Goal: Book appointment/travel/reservation

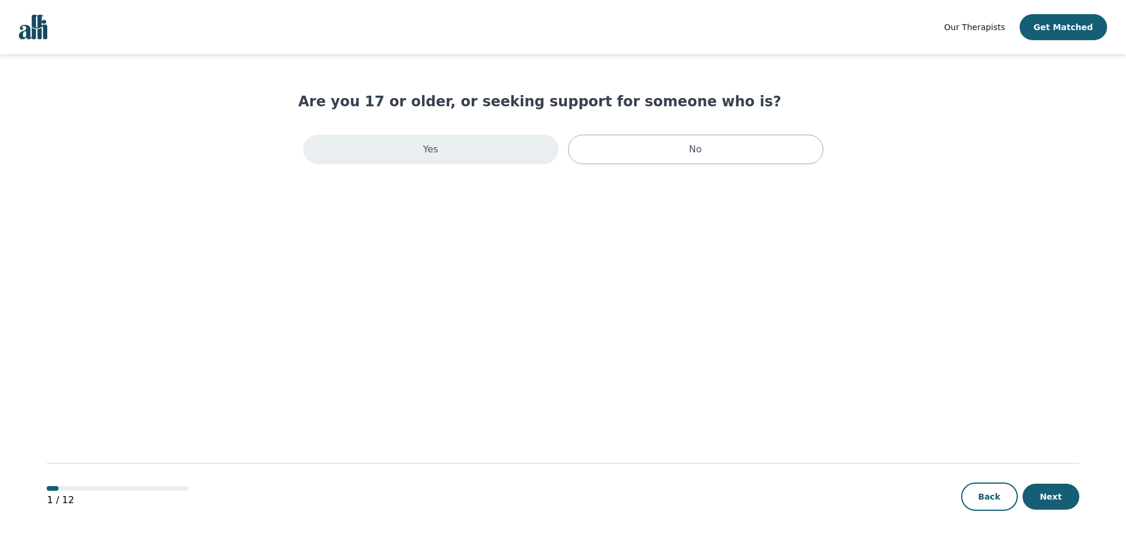
click at [501, 150] on div "Yes" at bounding box center [430, 150] width 255 height 30
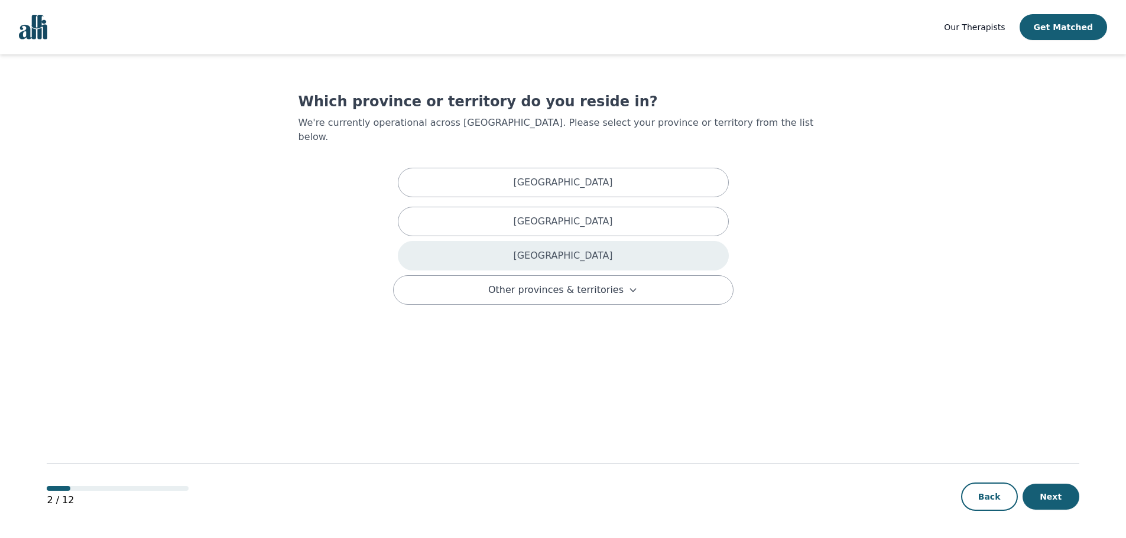
click at [527, 250] on div "[GEOGRAPHIC_DATA]" at bounding box center [563, 256] width 331 height 30
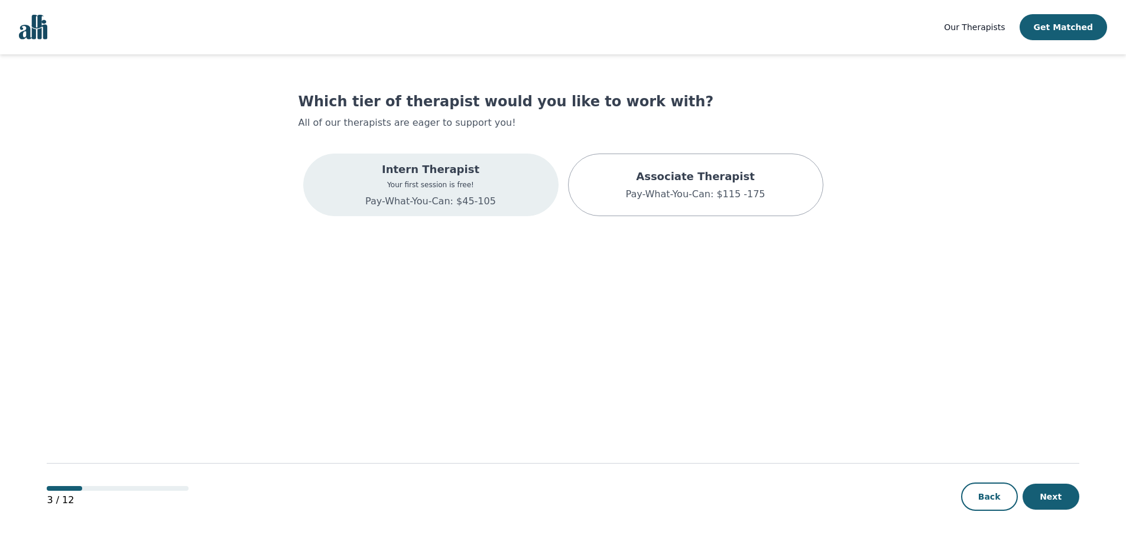
drag, startPoint x: 527, startPoint y: 250, endPoint x: 481, endPoint y: 192, distance: 74.1
click at [481, 192] on main "Which tier of therapist would you like to work with? All of our therapists are …" at bounding box center [563, 296] width 1032 height 485
click at [481, 192] on div "Intern Therapist Your first session is free! Pay-What-You-Can: $45-105" at bounding box center [430, 184] width 131 height 47
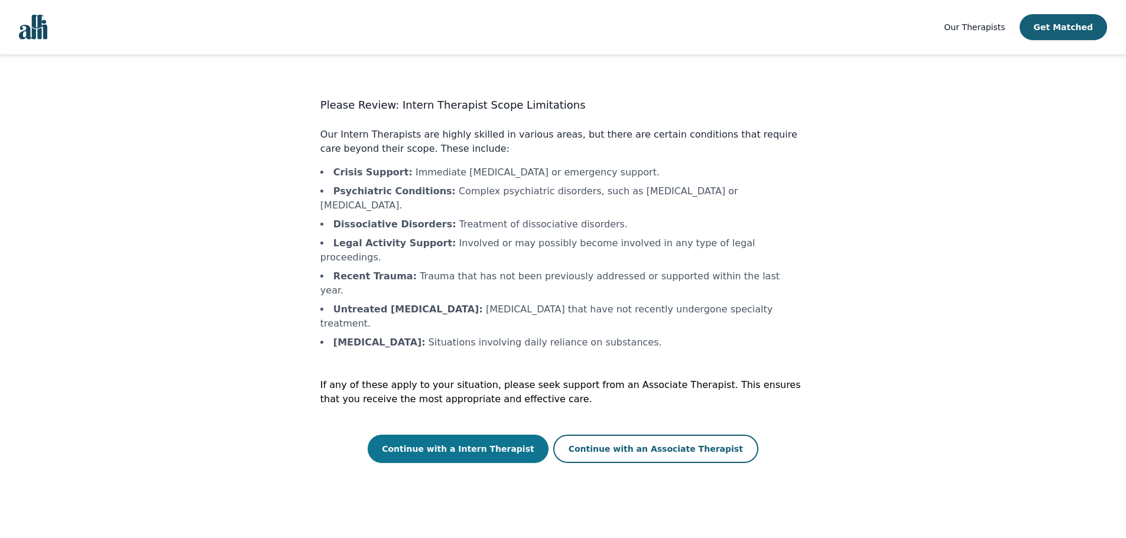
click at [436, 435] on button "Continue with a Intern Therapist" at bounding box center [458, 449] width 181 height 28
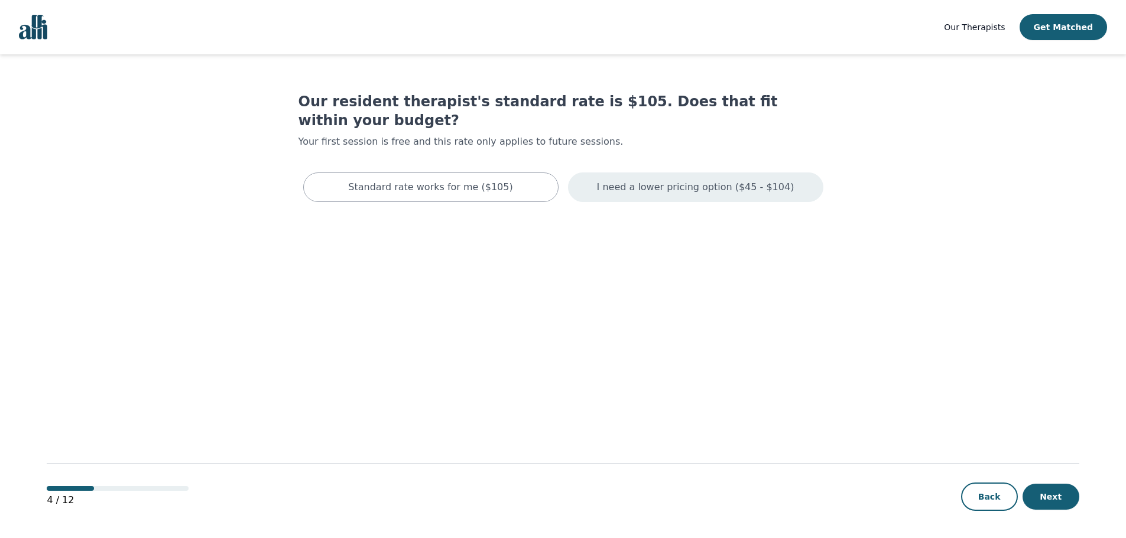
click at [658, 180] on p "I need a lower pricing option ($45 - $104)" at bounding box center [695, 187] width 197 height 14
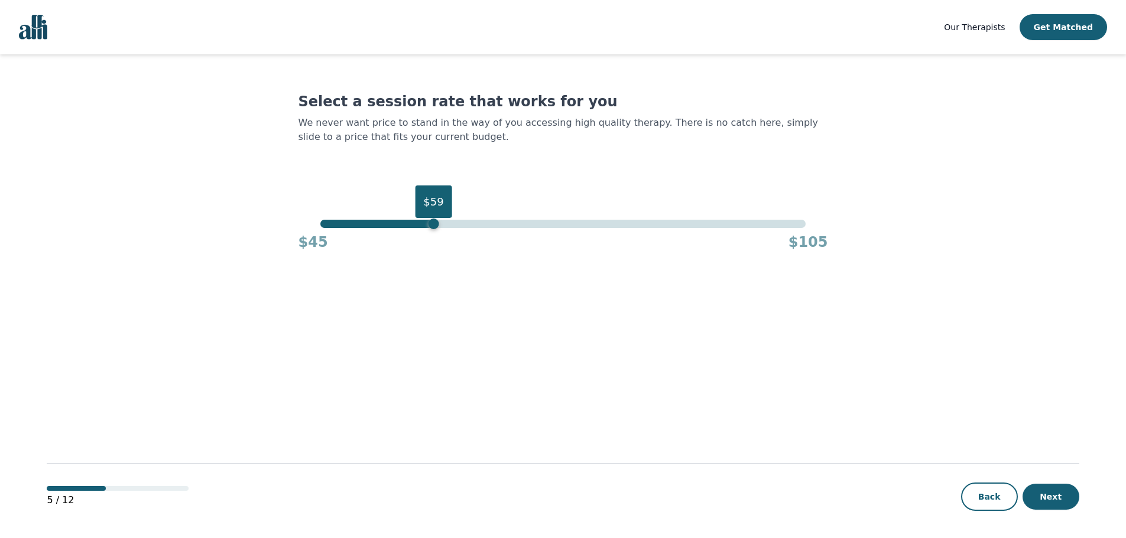
click at [430, 223] on div "$59" at bounding box center [562, 224] width 485 height 8
click at [451, 221] on div "$61" at bounding box center [562, 224] width 485 height 8
click at [442, 222] on div "$60" at bounding box center [562, 224] width 485 height 8
click at [1067, 512] on div "5 / 12 Back Next" at bounding box center [563, 478] width 1032 height 124
click at [1063, 506] on button "Next" at bounding box center [1051, 497] width 57 height 26
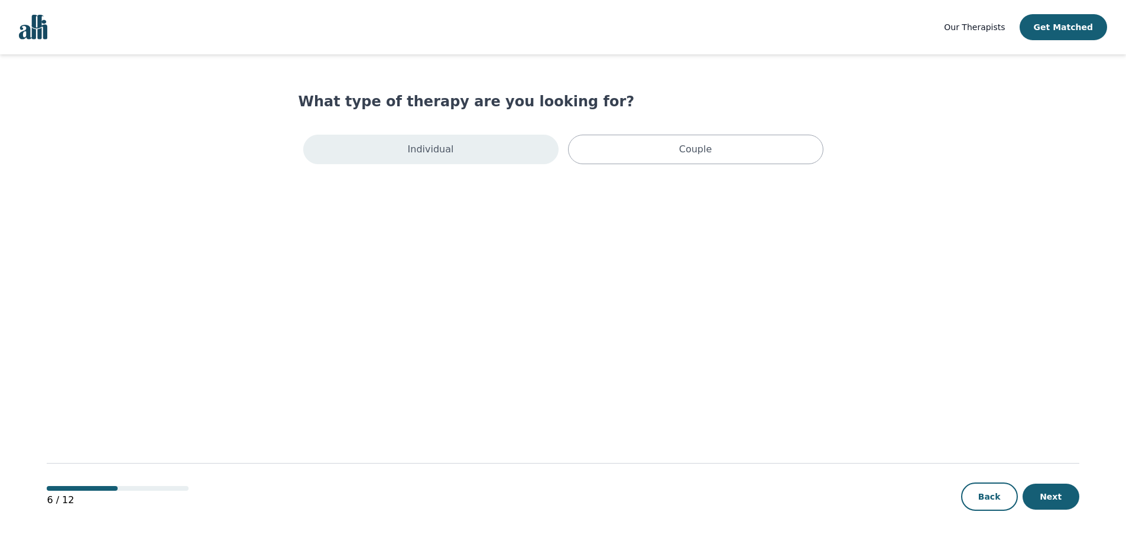
click at [441, 150] on p "Individual" at bounding box center [431, 149] width 46 height 14
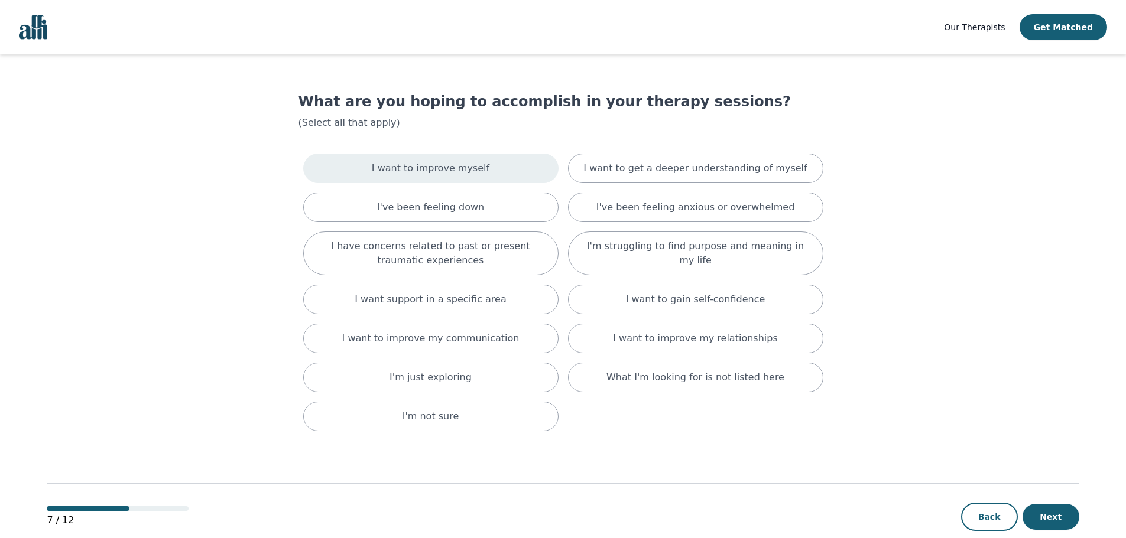
click at [441, 165] on p "I want to improve myself" at bounding box center [431, 168] width 118 height 14
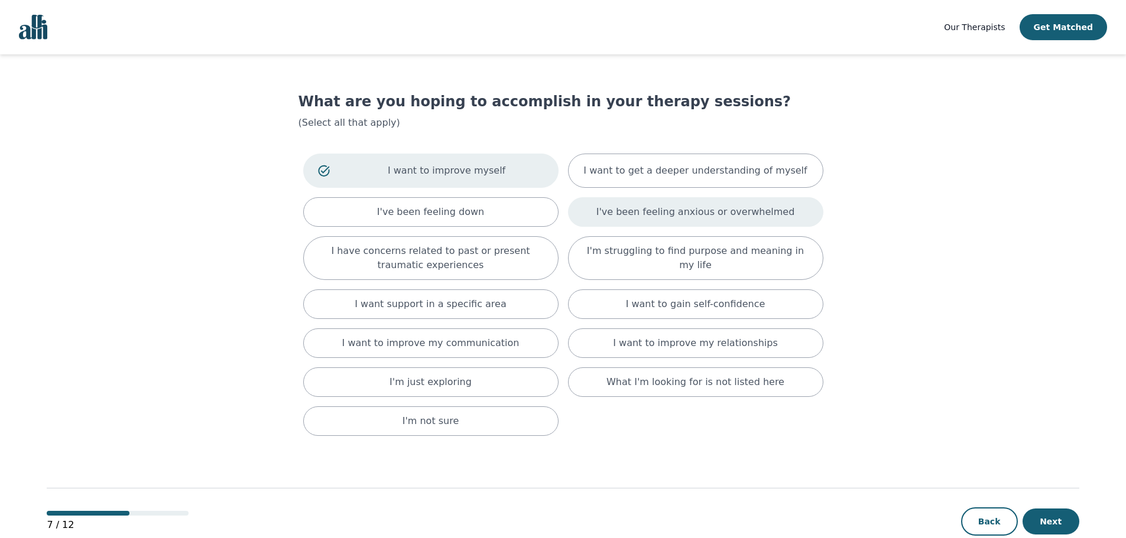
click at [609, 205] on div "I've been feeling anxious or overwhelmed" at bounding box center [695, 212] width 255 height 30
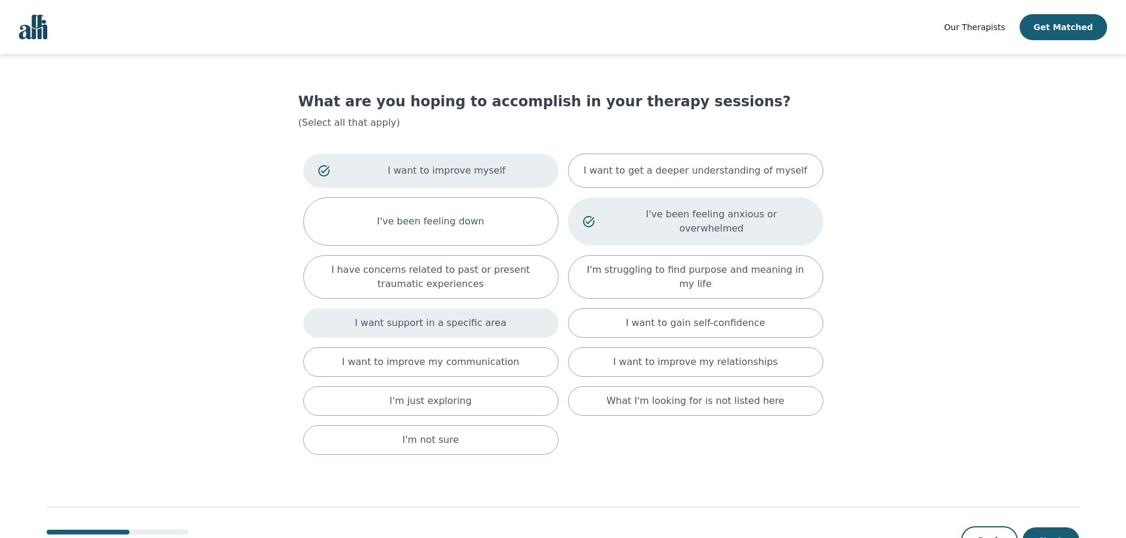
click at [513, 309] on div "I want support in a specific area" at bounding box center [430, 324] width 255 height 30
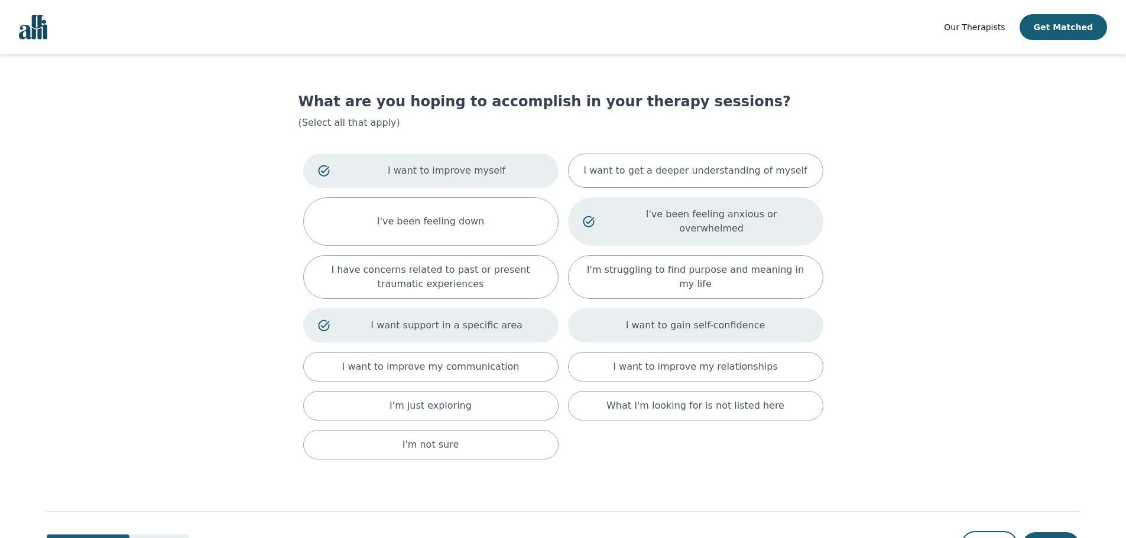
click at [644, 309] on div "I want to gain self-confidence" at bounding box center [695, 326] width 255 height 34
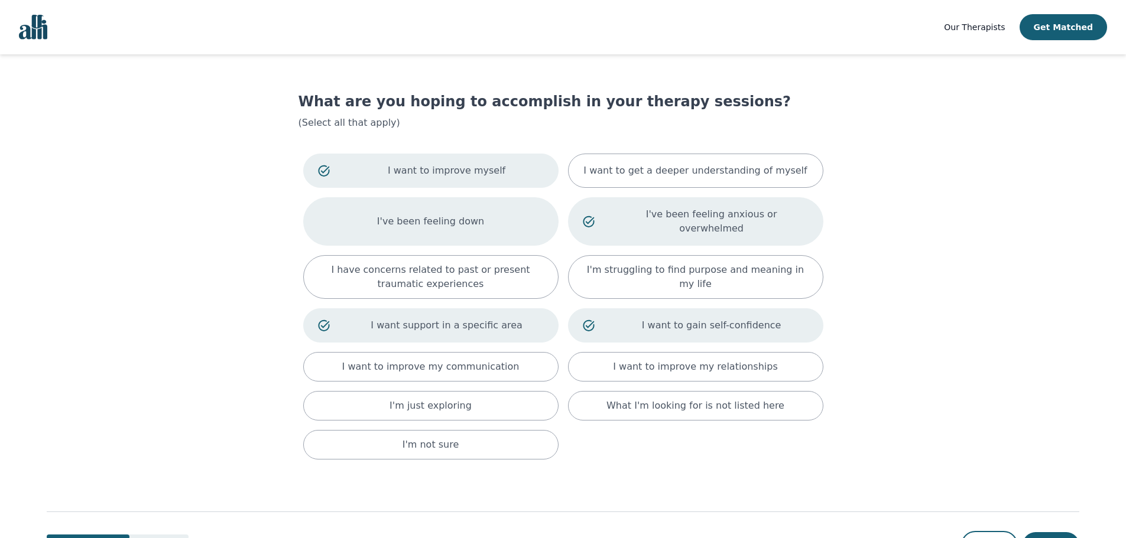
click at [456, 204] on div "I've been feeling down" at bounding box center [430, 221] width 255 height 48
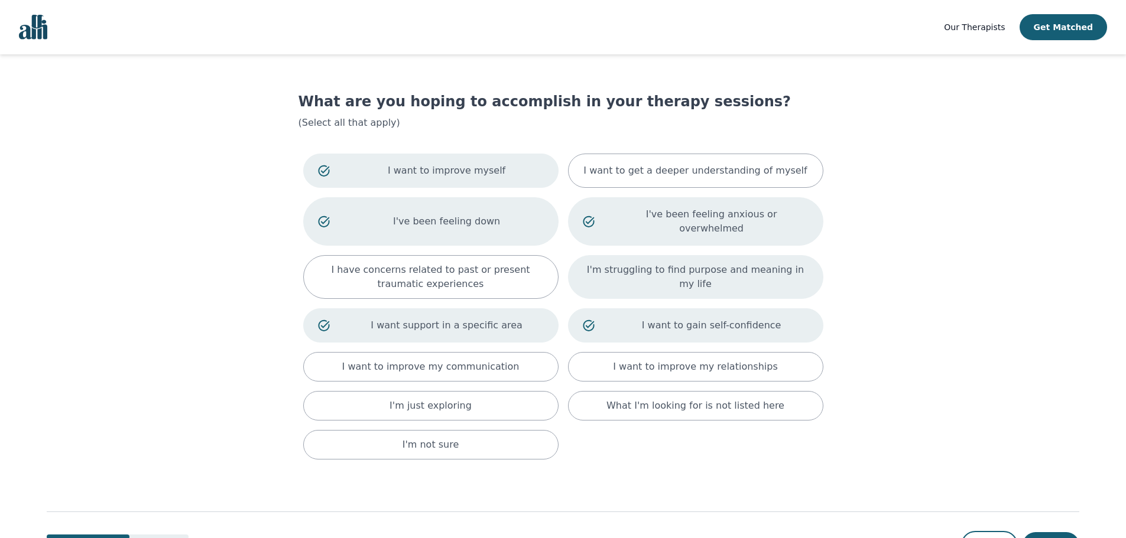
click at [597, 264] on p "I'm struggling to find purpose and meaning in my life" at bounding box center [696, 277] width 226 height 28
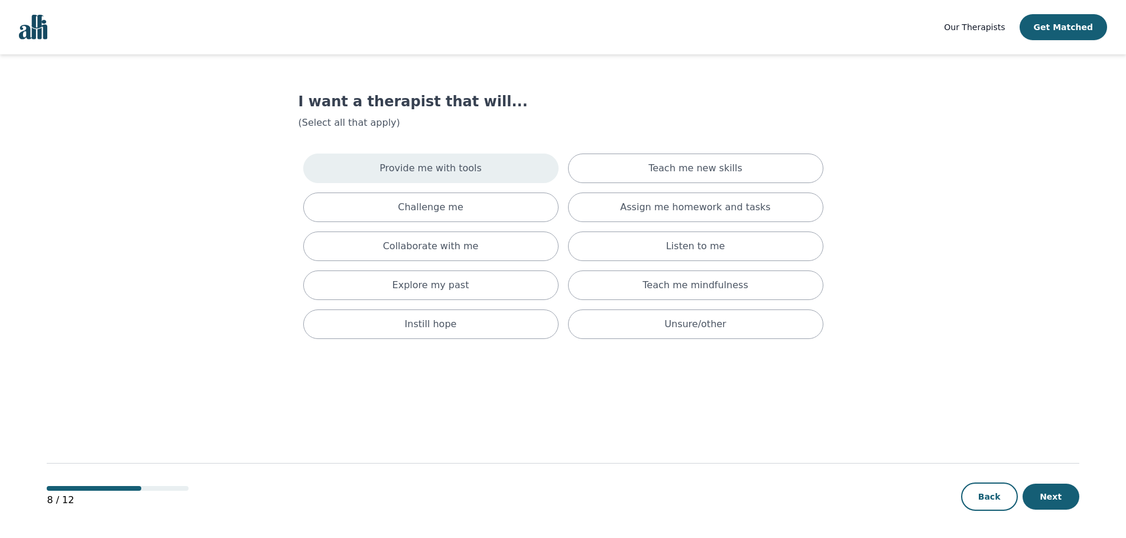
click at [509, 165] on div "Provide me with tools" at bounding box center [430, 169] width 255 height 30
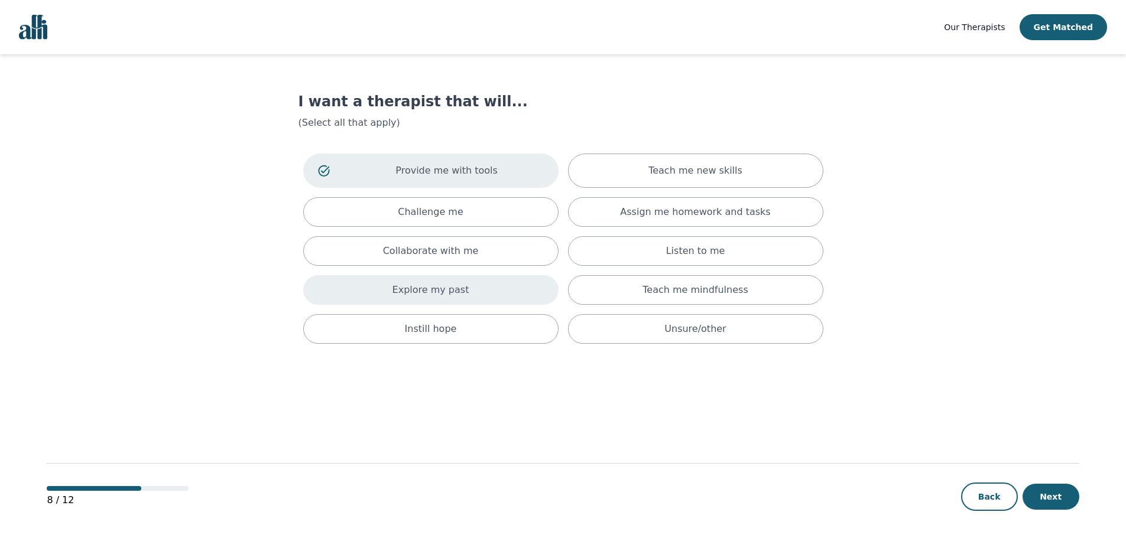
click at [508, 296] on div "Explore my past" at bounding box center [430, 290] width 255 height 30
click at [492, 320] on div "Instill hope" at bounding box center [430, 334] width 255 height 30
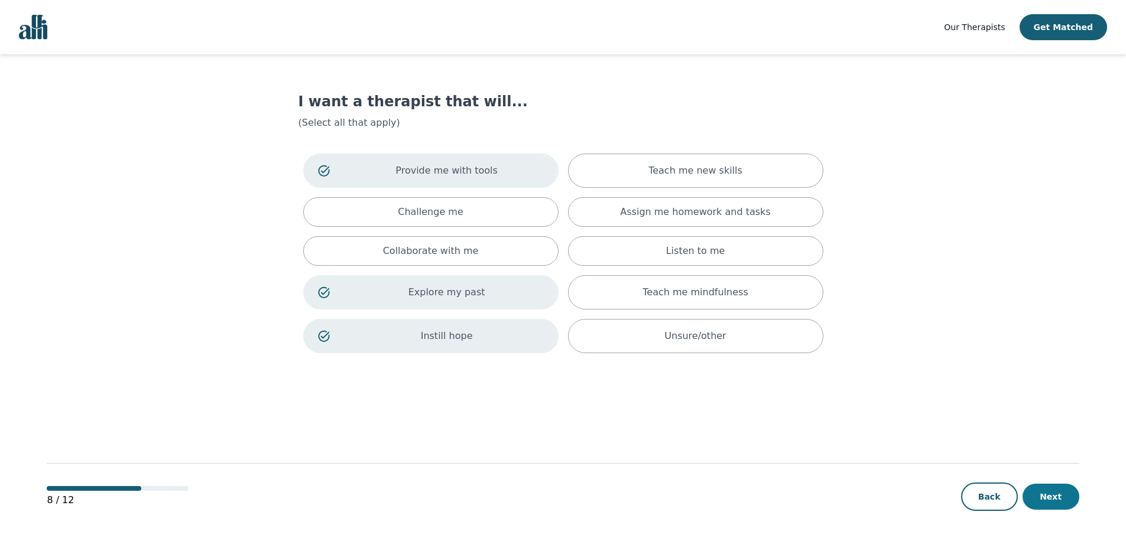
click at [1049, 493] on button "Next" at bounding box center [1051, 497] width 57 height 26
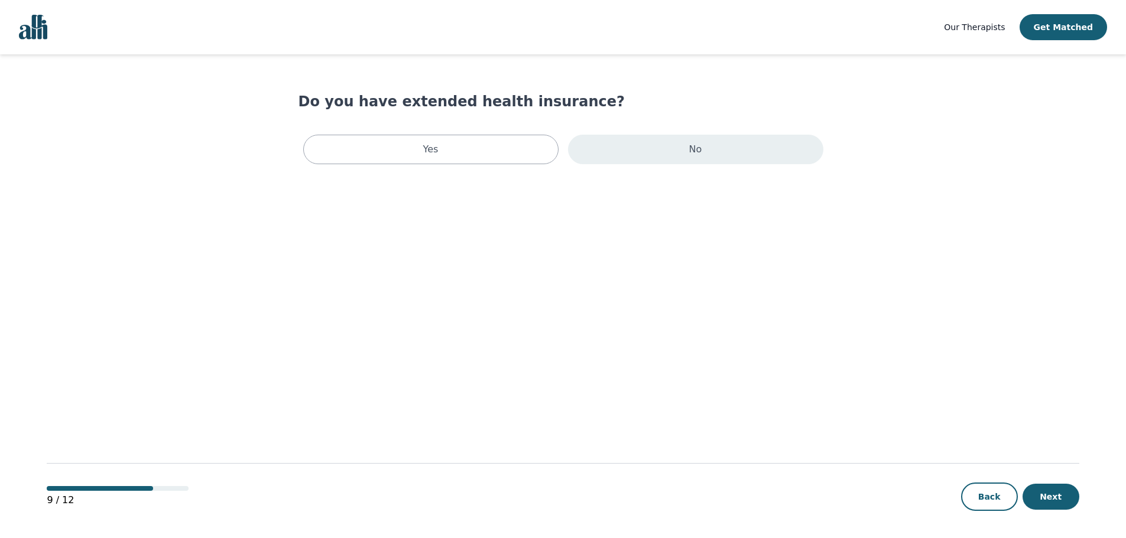
click at [679, 156] on div "No" at bounding box center [695, 150] width 255 height 30
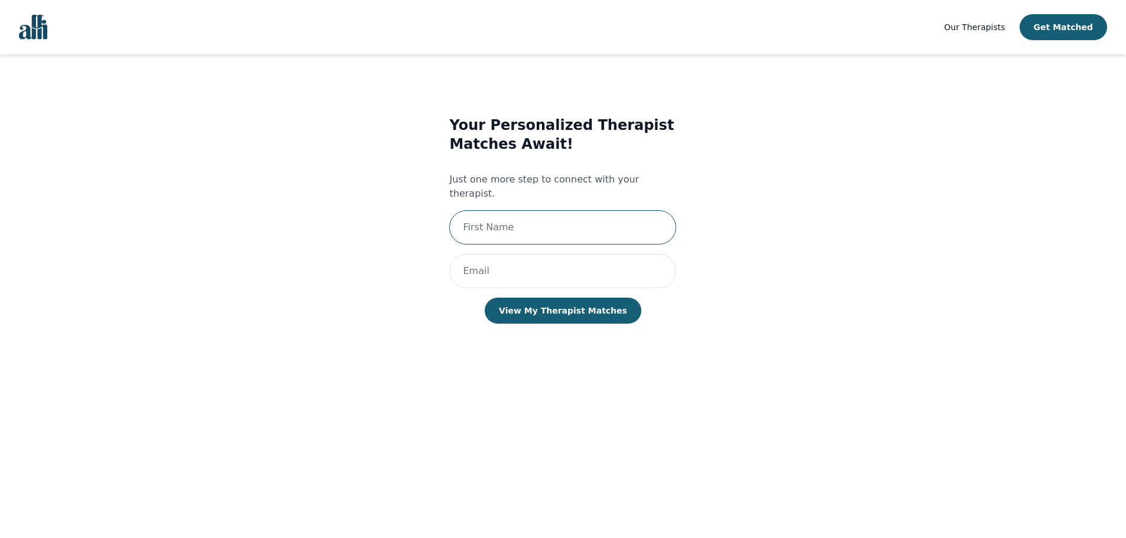
click at [630, 213] on input "text" at bounding box center [562, 227] width 227 height 34
type input "[PERSON_NAME]"
click at [535, 258] on input "email" at bounding box center [562, 271] width 227 height 34
type input "[EMAIL_ADDRESS][DOMAIN_NAME]"
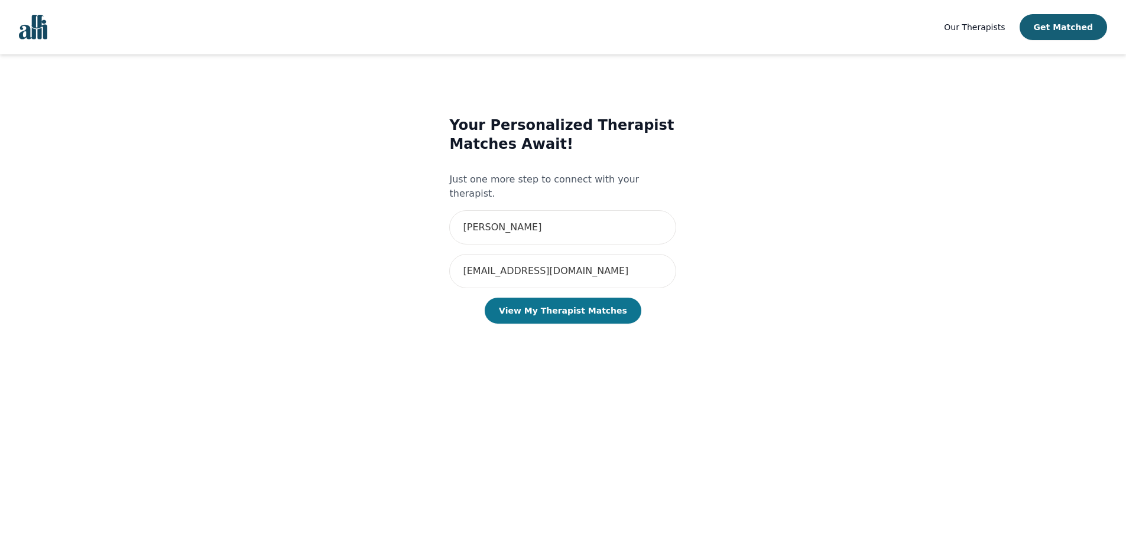
click at [574, 306] on button "View My Therapist Matches" at bounding box center [563, 311] width 157 height 26
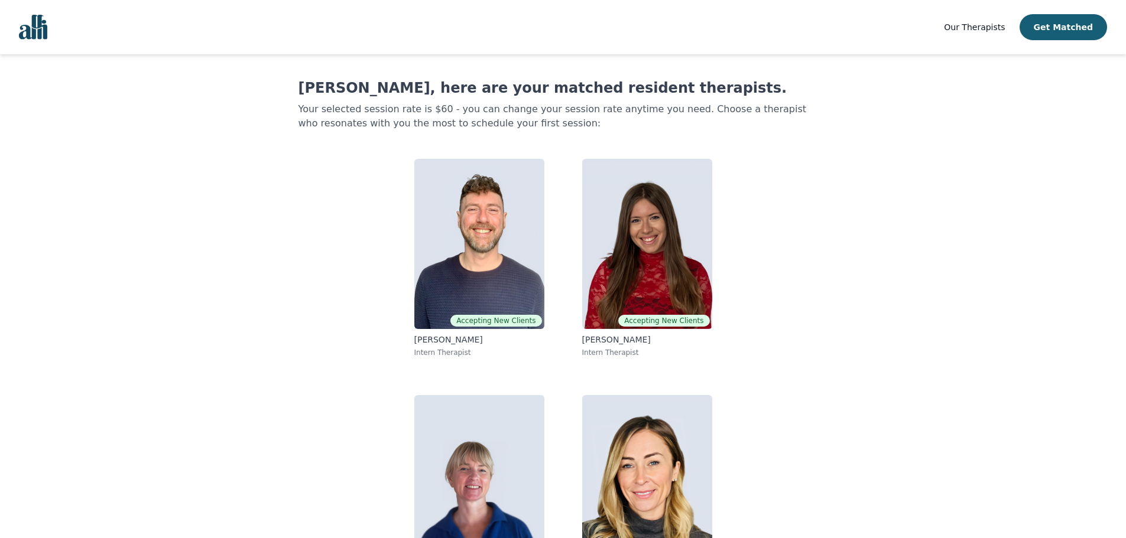
scroll to position [79, 0]
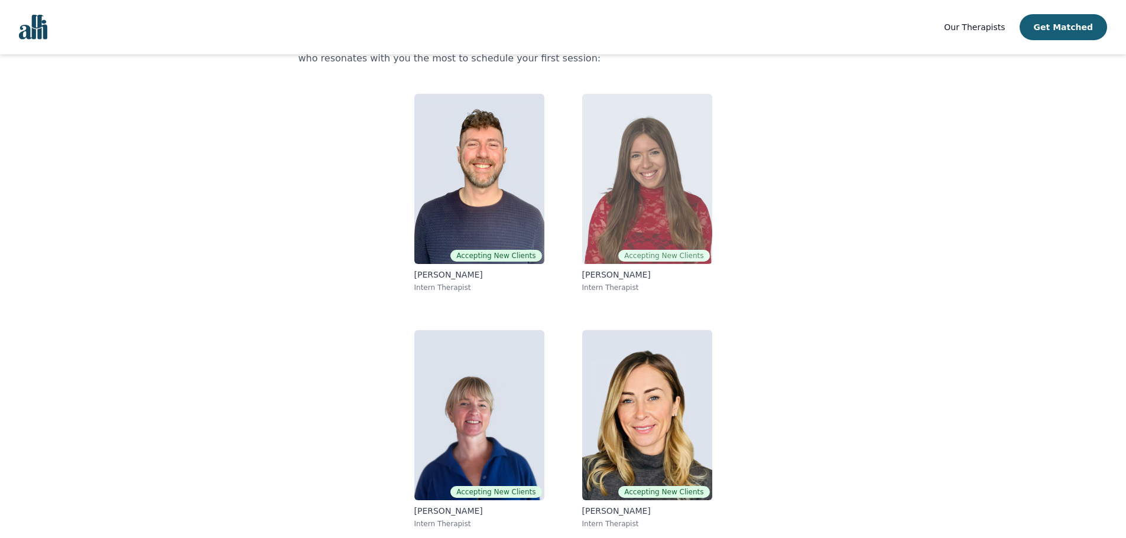
click at [627, 210] on img at bounding box center [647, 179] width 130 height 170
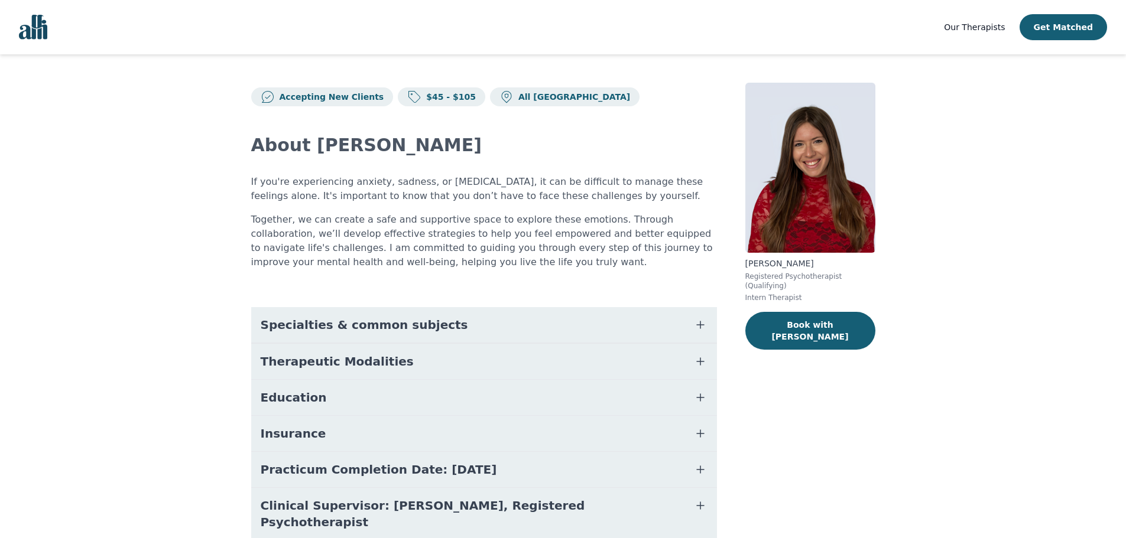
click at [653, 323] on button "Specialties & common subjects" at bounding box center [484, 324] width 466 height 35
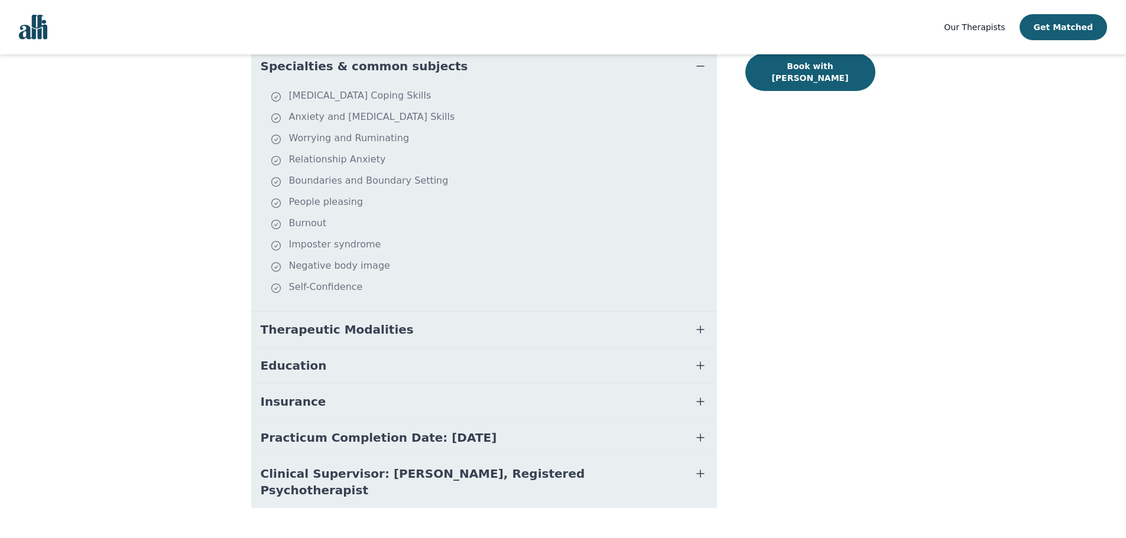
scroll to position [269, 0]
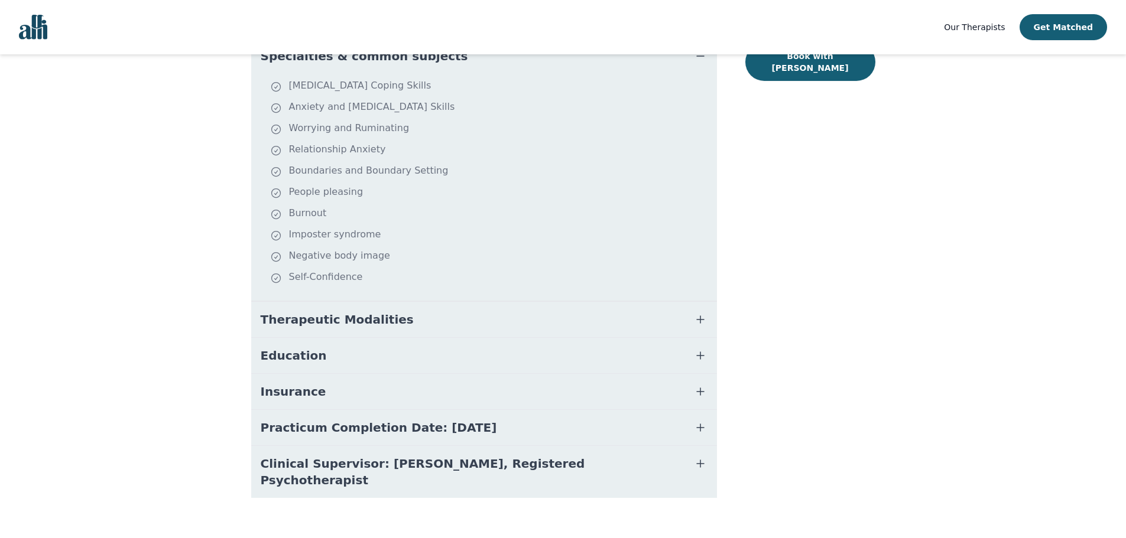
click at [691, 326] on button "Therapeutic Modalities" at bounding box center [484, 319] width 466 height 35
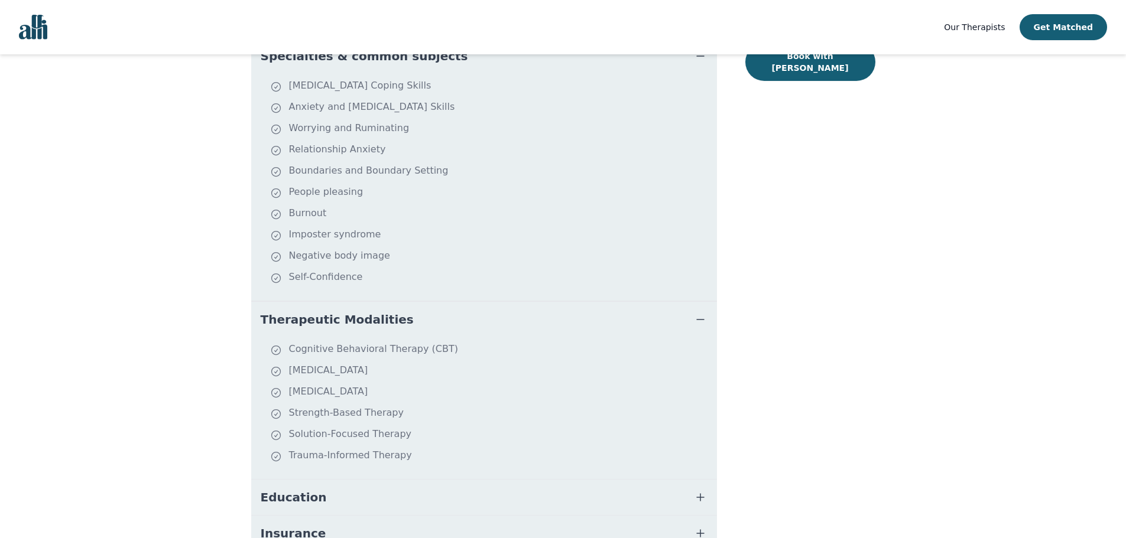
scroll to position [411, 0]
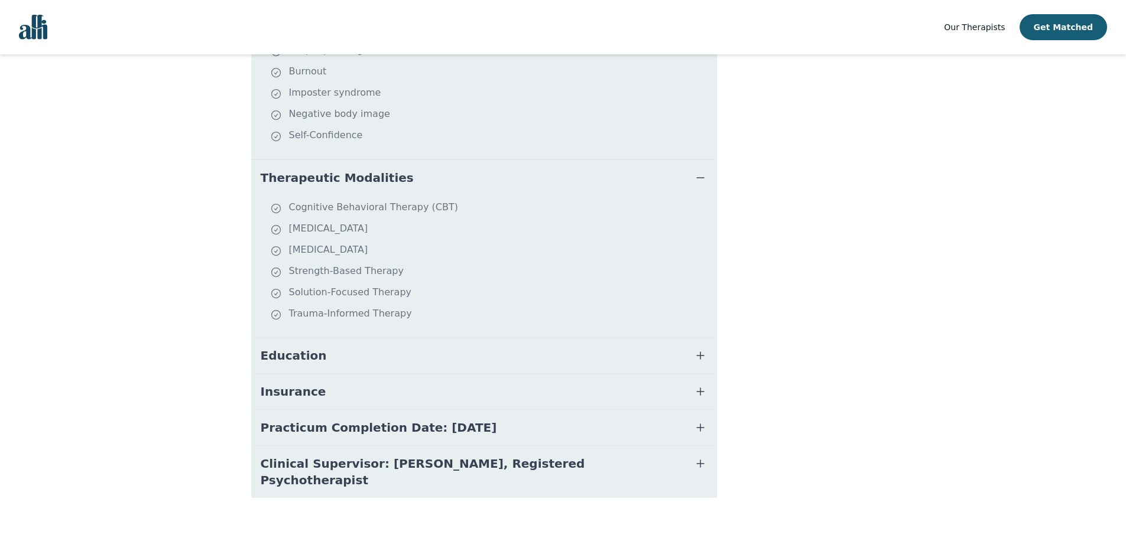
click at [614, 363] on button "Education" at bounding box center [484, 355] width 466 height 35
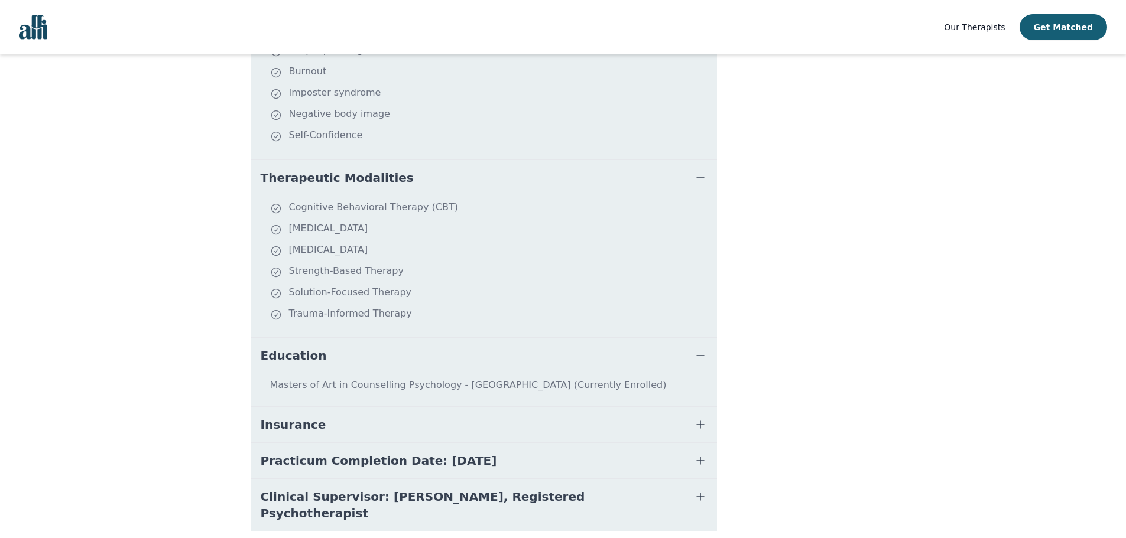
click at [615, 416] on button "Insurance" at bounding box center [484, 424] width 466 height 35
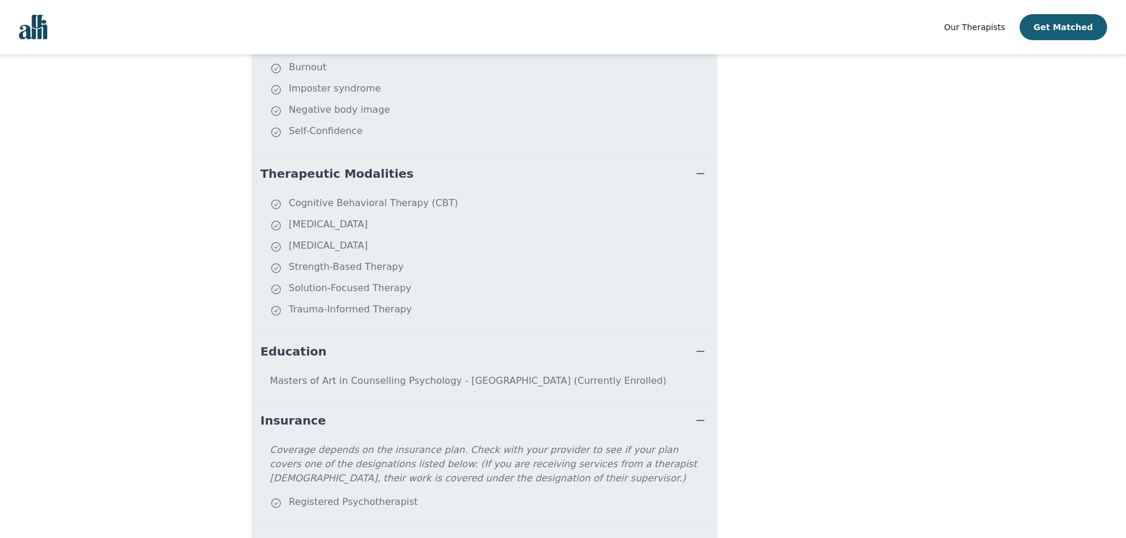
scroll to position [416, 0]
